Goal: Find specific page/section: Find specific page/section

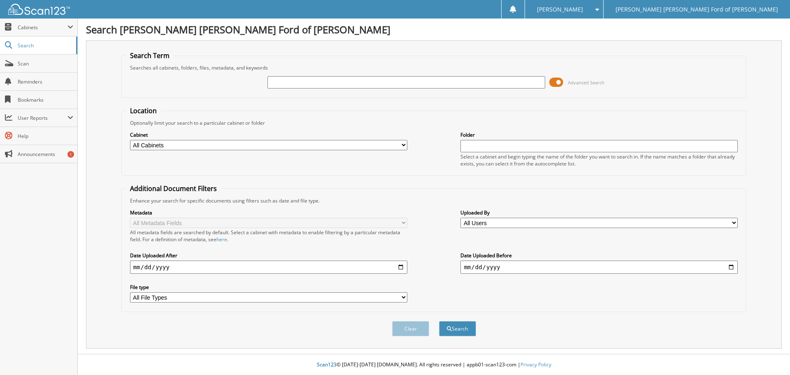
click at [385, 83] on input "text" at bounding box center [405, 82] width 277 height 12
type input "[PERSON_NAME]"
click at [439, 321] on button "Search" at bounding box center [457, 328] width 37 height 15
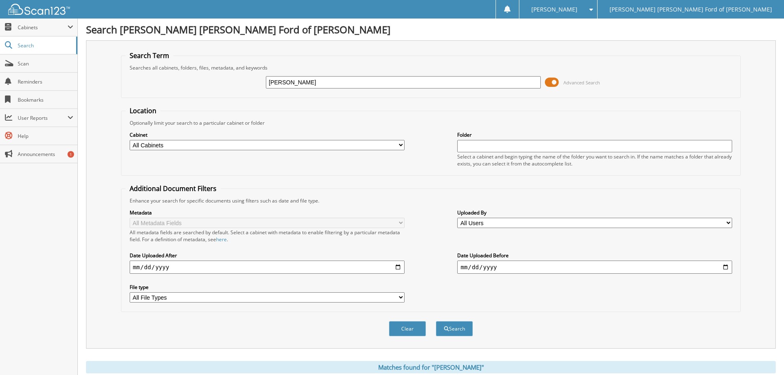
click at [399, 144] on select "All Cabinets 2022 CAR DEALS 2023 CAR DEALS 2024 CAR DEALS 2025 CAR DEALS COURTE…" at bounding box center [267, 145] width 275 height 10
click at [399, 145] on select "All Cabinets 2022 CAR DEALS 2023 CAR DEALS 2024 CAR DEALS 2025 CAR DEALS COURTE…" at bounding box center [267, 145] width 275 height 10
drag, startPoint x: 313, startPoint y: 85, endPoint x: 223, endPoint y: 86, distance: 90.1
click at [223, 86] on div "MITCHELL Advanced Search" at bounding box center [430, 82] width 610 height 22
type input "KARA"
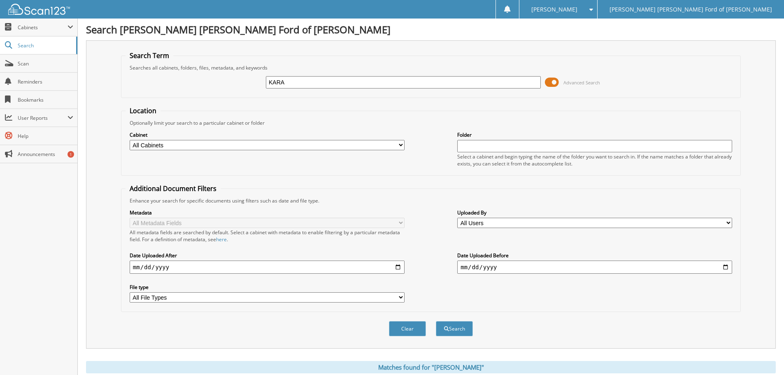
click at [436, 321] on button "Search" at bounding box center [454, 328] width 37 height 15
click at [17, 25] on span "Cabinets" at bounding box center [38, 28] width 77 height 18
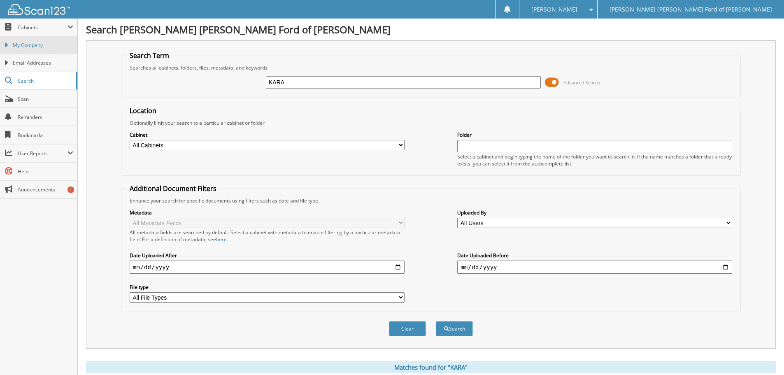
click at [26, 42] on span "My Company" at bounding box center [43, 45] width 60 height 7
